Goal: Task Accomplishment & Management: Complete application form

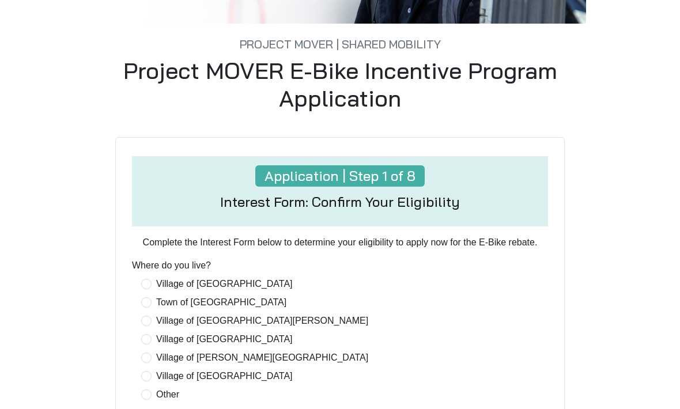
scroll to position [241, 0]
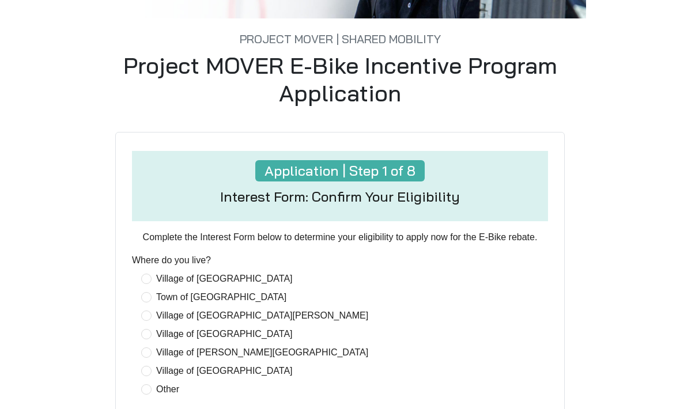
click at [152, 286] on span "Village of [GEOGRAPHIC_DATA]" at bounding box center [225, 279] width 146 height 14
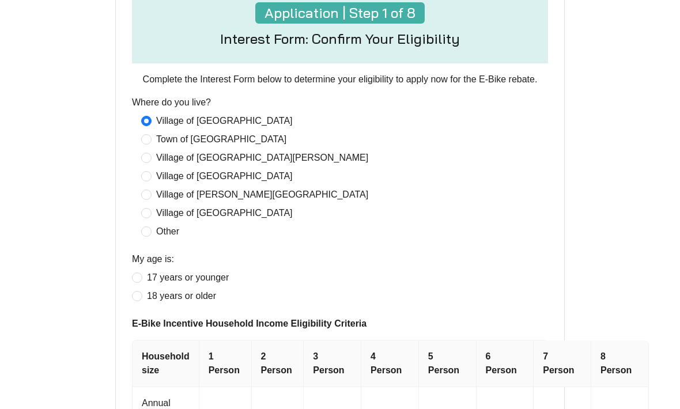
scroll to position [400, 0]
click at [147, 303] on span "18 years or older" at bounding box center [181, 296] width 78 height 14
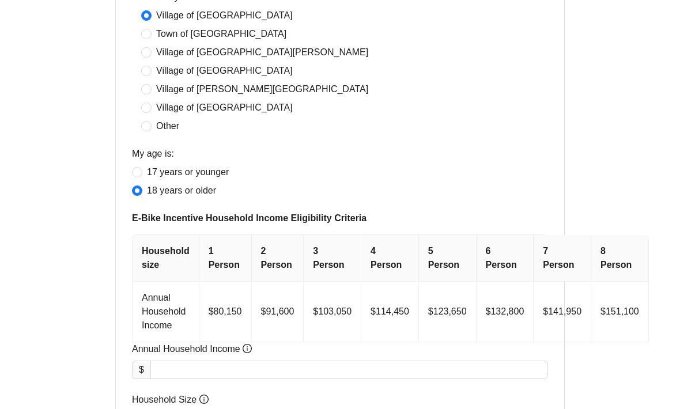
scroll to position [512, 0]
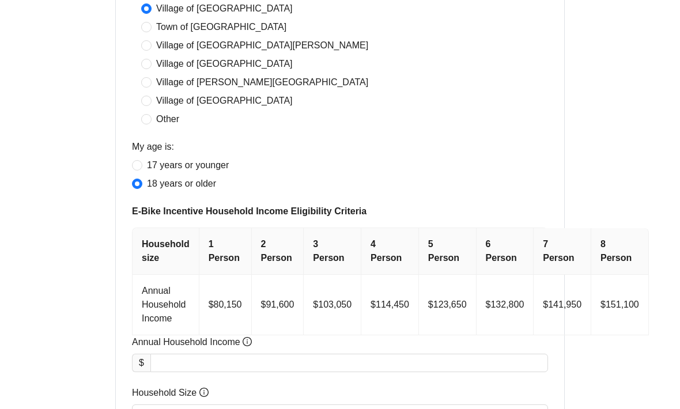
click at [290, 275] on th "2 Person" at bounding box center [278, 252] width 52 height 47
click at [285, 336] on td "$91,600" at bounding box center [278, 305] width 52 height 60
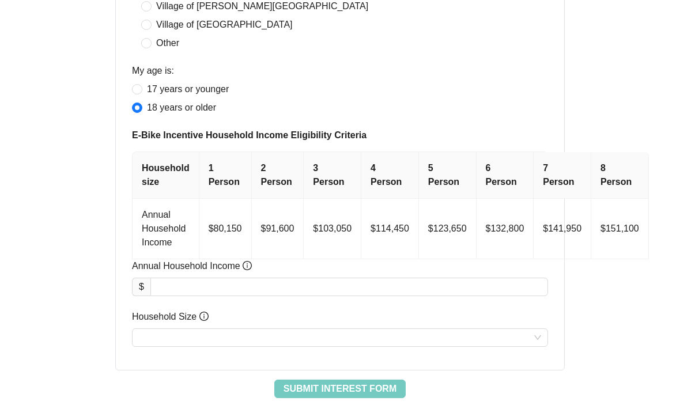
scroll to position [588, 0]
click at [314, 296] on input "Annual Household Income" at bounding box center [349, 286] width 396 height 17
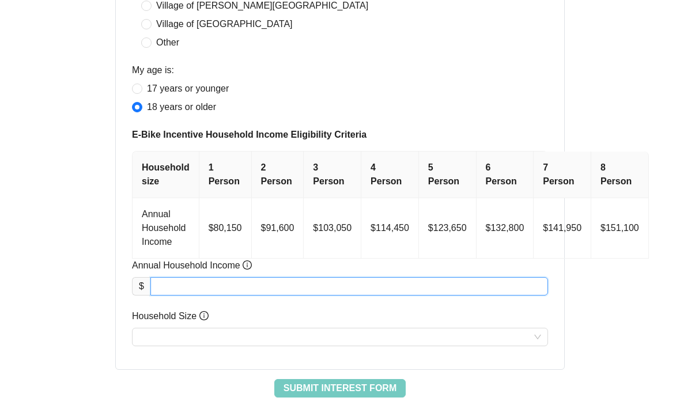
scroll to position [599, 0]
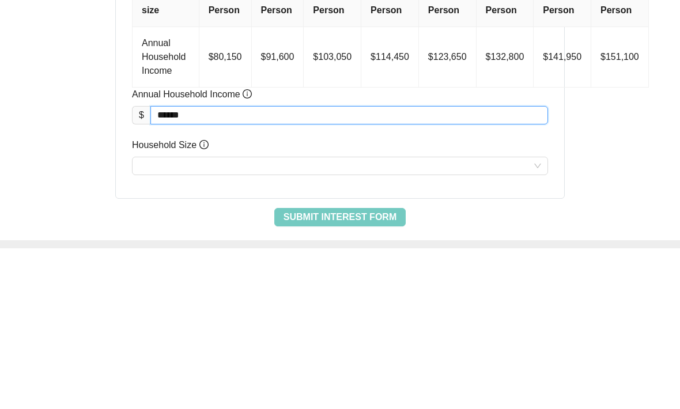
click at [160, 268] on input "******" at bounding box center [349, 276] width 396 height 17
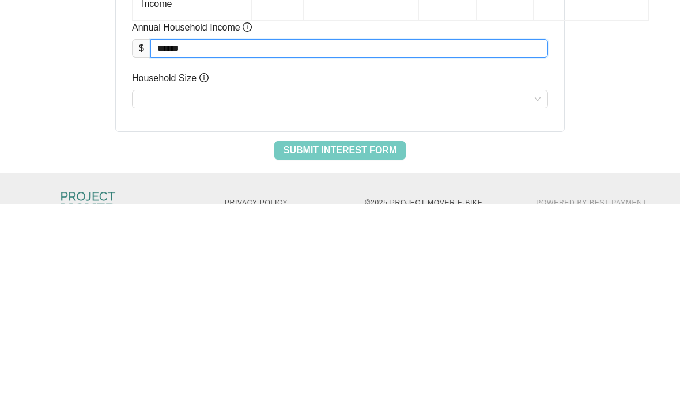
scroll to position [628, 0]
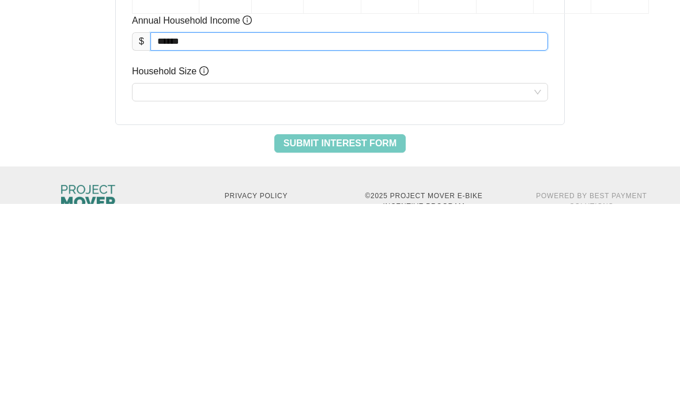
click at [526, 289] on input "Household Size" at bounding box center [340, 297] width 402 height 17
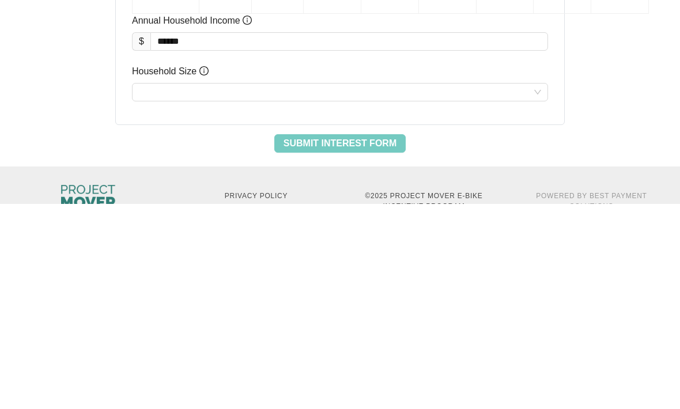
type input "********"
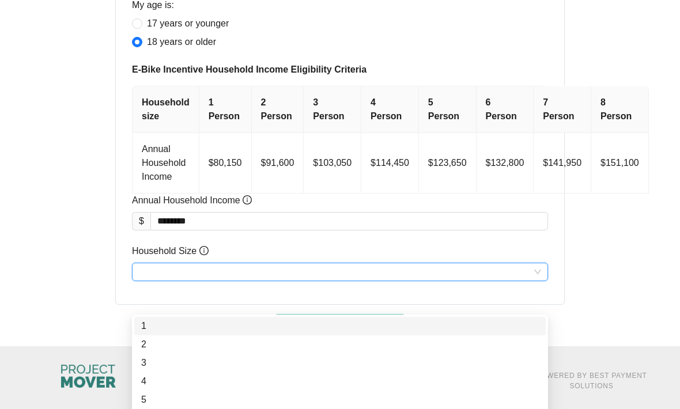
scroll to position [653, 0]
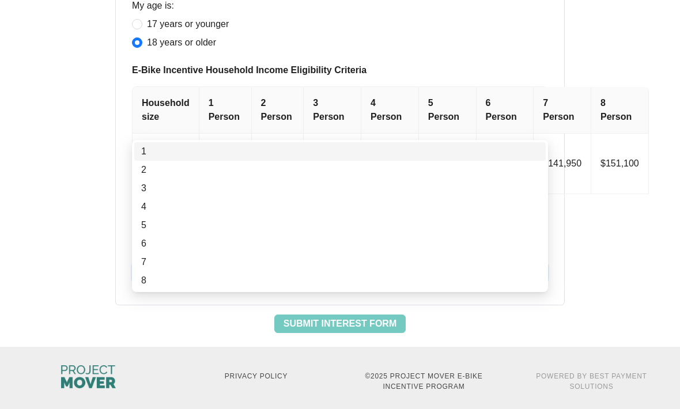
click at [162, 169] on div "2" at bounding box center [339, 170] width 397 height 14
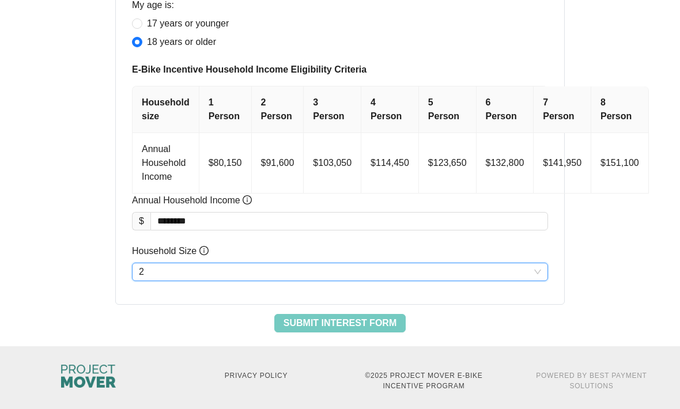
click at [381, 331] on span "Submit Interest Form" at bounding box center [339, 324] width 113 height 14
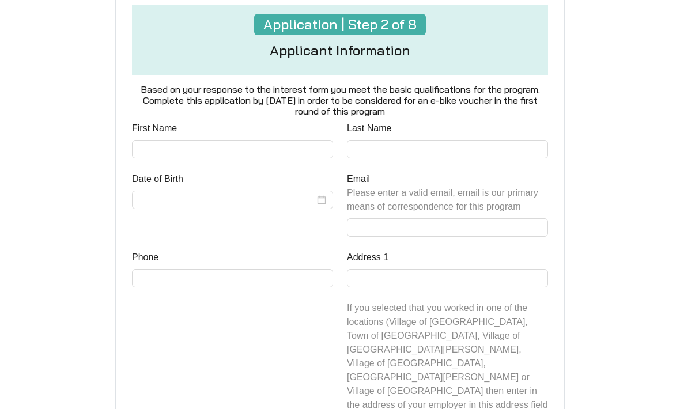
scroll to position [476, 0]
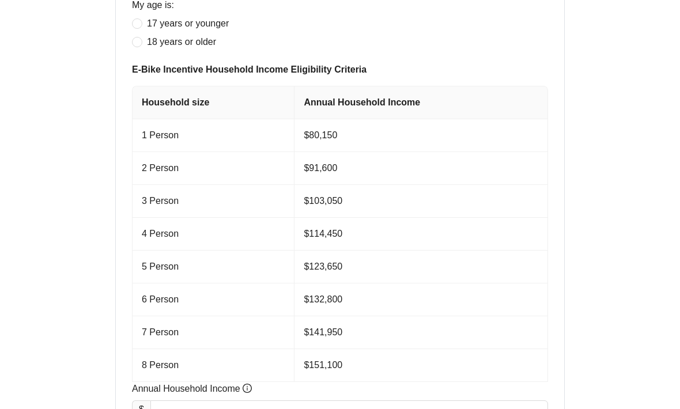
scroll to position [653, 0]
